Goal: Check status: Check status

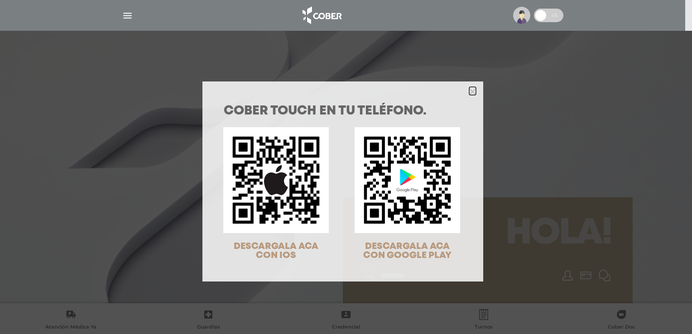
click at [470, 93] on icon "Close" at bounding box center [473, 91] width 7 height 7
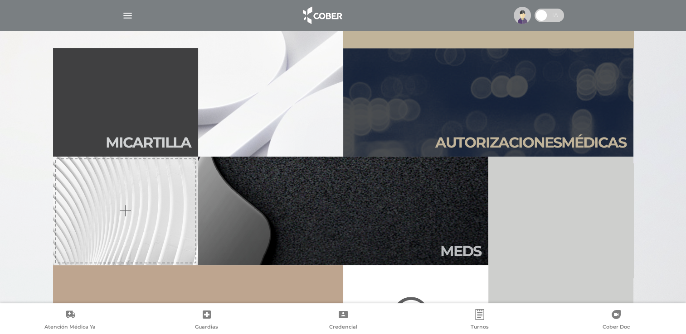
scroll to position [213, 0]
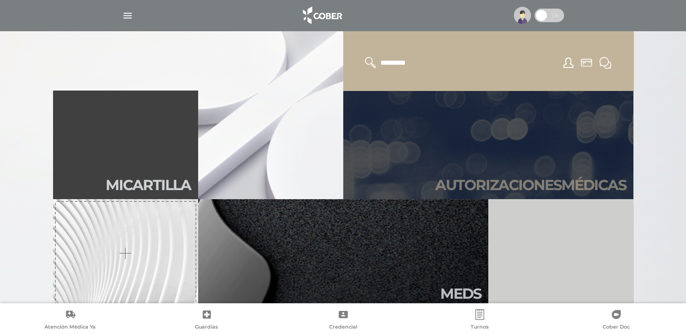
click at [456, 159] on link "Autori zaciones médicas" at bounding box center [488, 145] width 290 height 109
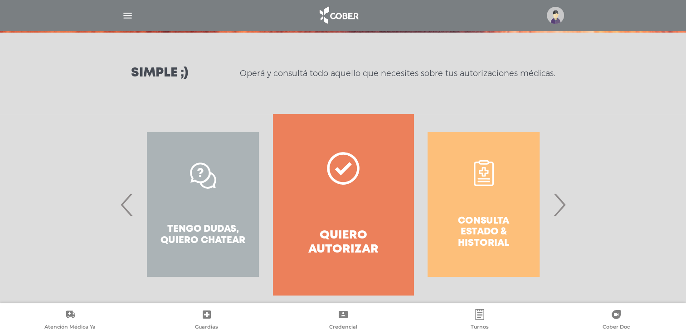
scroll to position [108, 0]
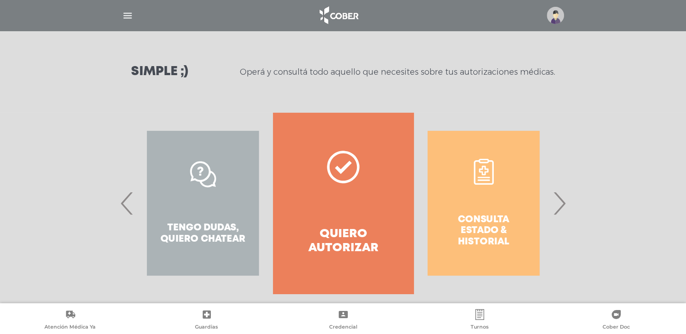
click at [560, 215] on span "›" at bounding box center [559, 203] width 18 height 49
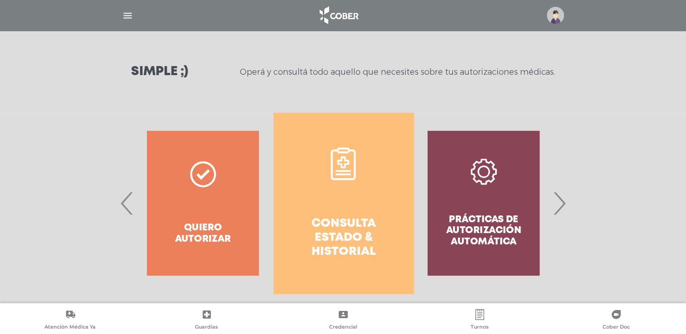
click at [375, 202] on link "Consulta estado & historial" at bounding box center [343, 203] width 140 height 181
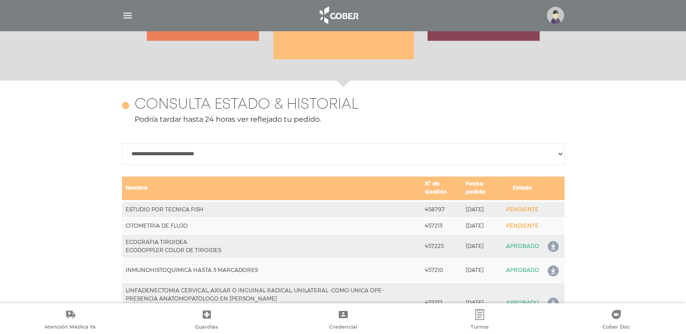
scroll to position [402, 0]
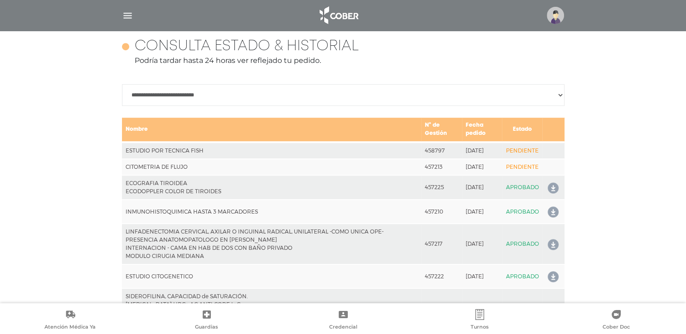
click at [552, 243] on icon at bounding box center [551, 245] width 15 height 15
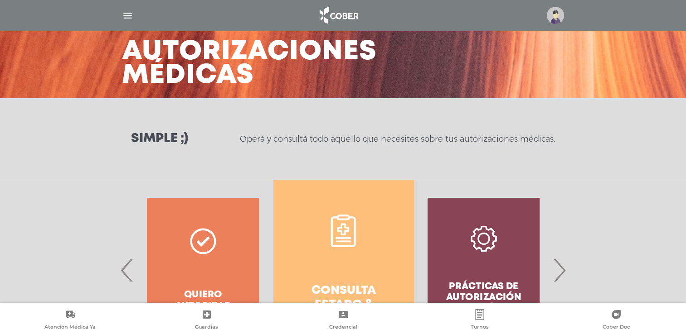
scroll to position [5, 0]
